Goal: Task Accomplishment & Management: Manage account settings

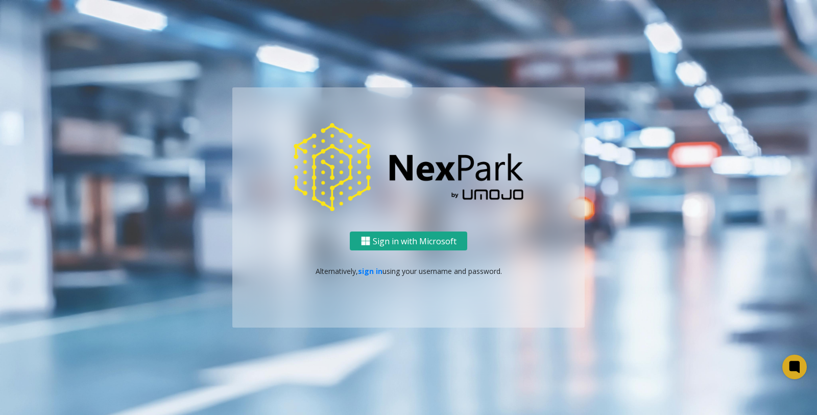
click at [447, 245] on button "Sign in with Microsoft" at bounding box center [409, 240] width 118 height 19
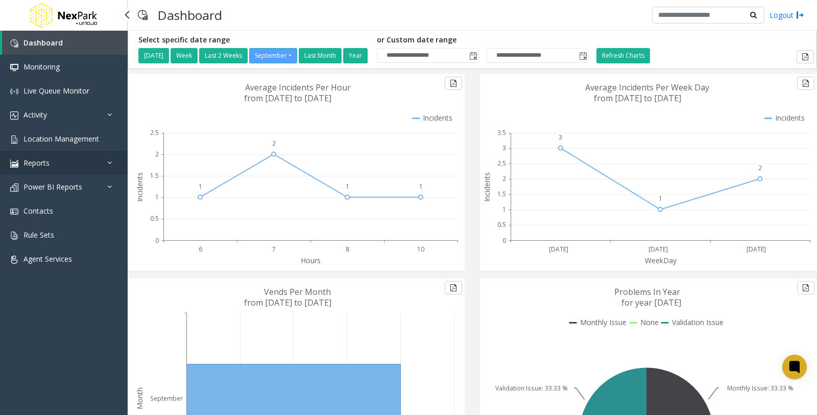
click at [108, 164] on icon at bounding box center [112, 162] width 10 height 7
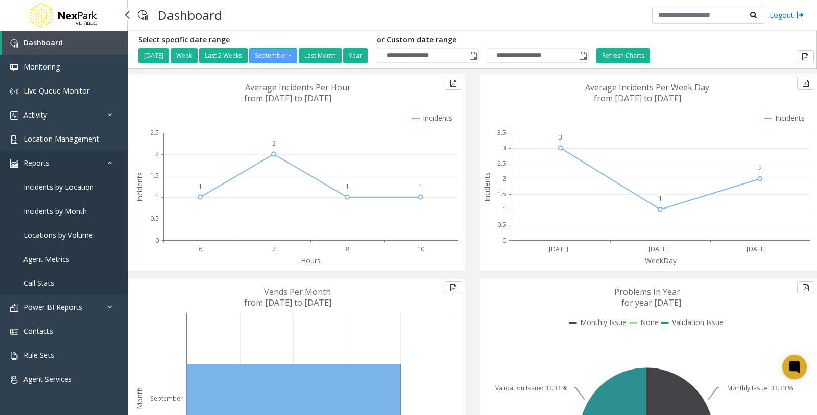
click at [108, 164] on icon at bounding box center [112, 162] width 10 height 7
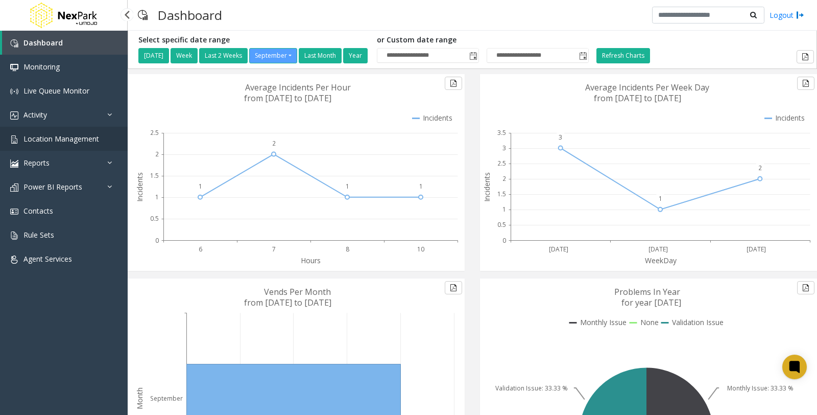
click at [92, 145] on link "Location Management" at bounding box center [64, 139] width 128 height 24
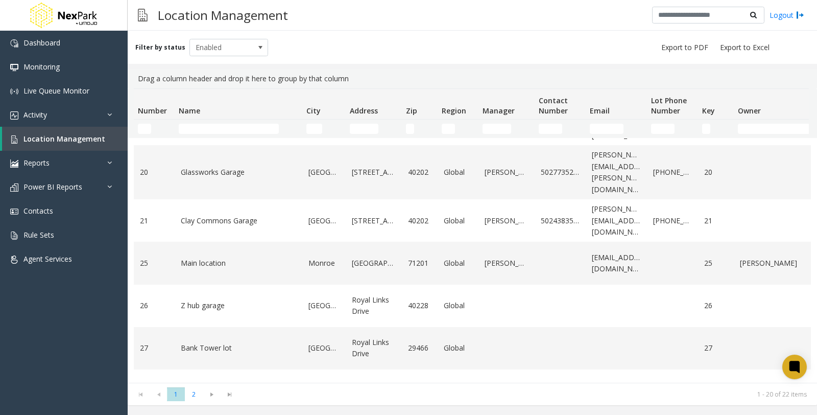
scroll to position [615, 0]
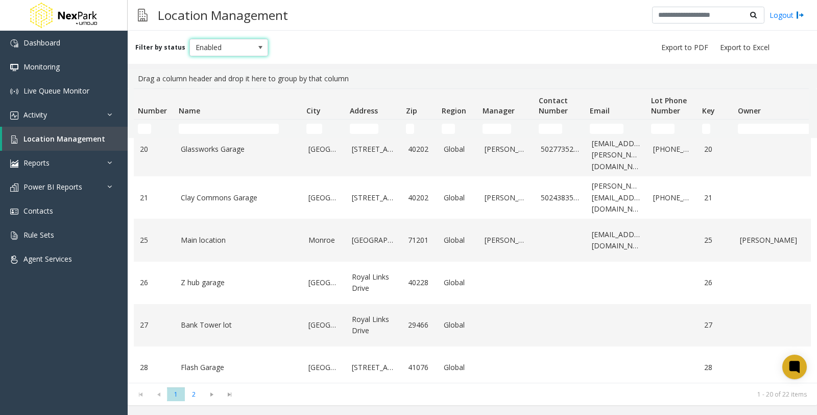
click at [253, 42] on span at bounding box center [260, 47] width 14 height 16
click at [230, 90] on li "Disabled" at bounding box center [224, 92] width 76 height 14
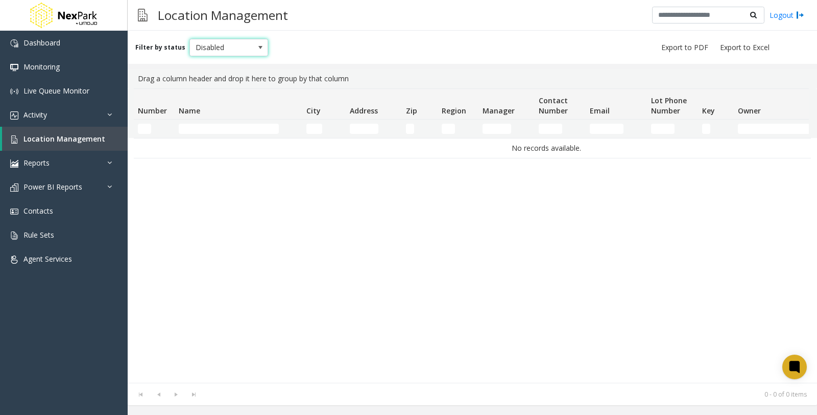
scroll to position [0, 0]
click at [248, 46] on span "Disabled" at bounding box center [229, 47] width 79 height 17
click at [206, 108] on li "Archived" at bounding box center [224, 106] width 76 height 14
click at [242, 40] on span "Archived" at bounding box center [221, 47] width 62 height 16
click at [226, 62] on li "All" at bounding box center [224, 64] width 76 height 14
